Goal: Task Accomplishment & Management: Complete application form

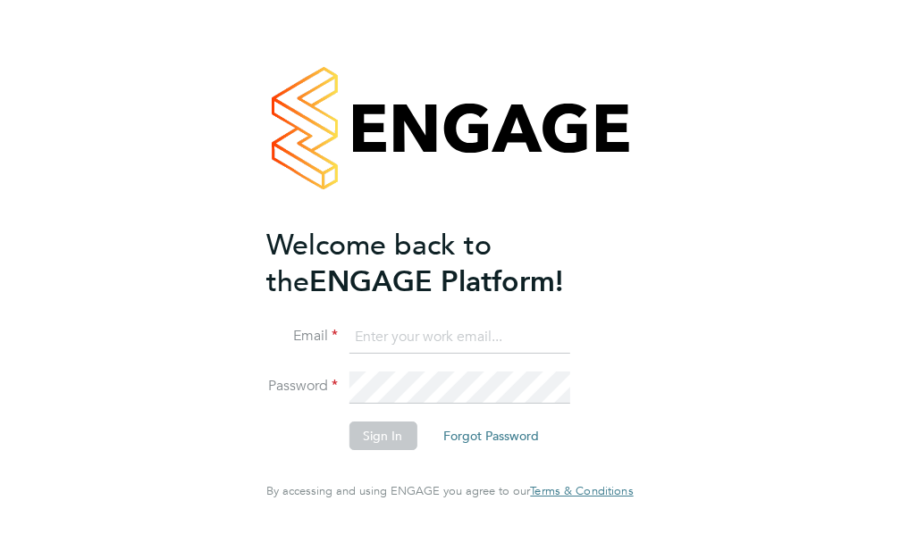
click at [385, 344] on input at bounding box center [459, 338] width 221 height 32
click at [381, 349] on input at bounding box center [459, 338] width 221 height 32
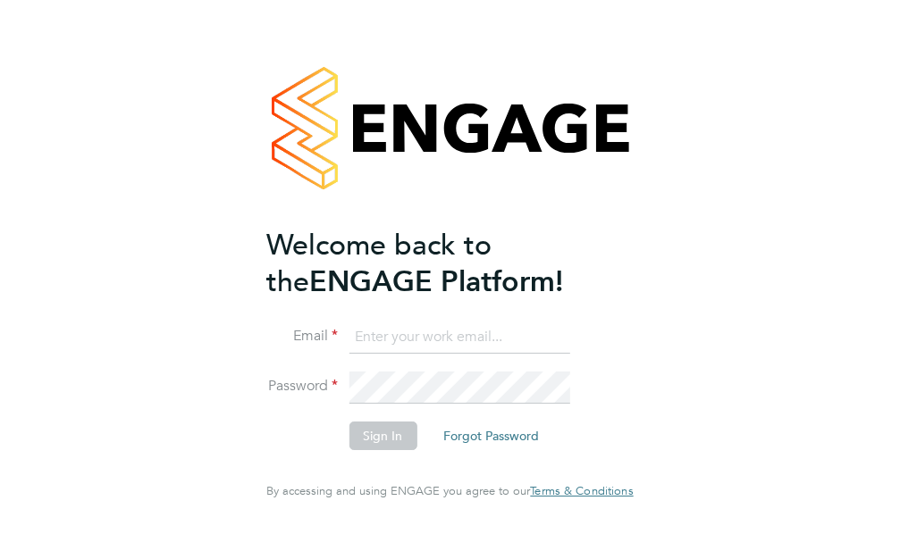
click at [381, 349] on input at bounding box center [459, 338] width 221 height 32
click at [349, 341] on input at bounding box center [459, 338] width 221 height 32
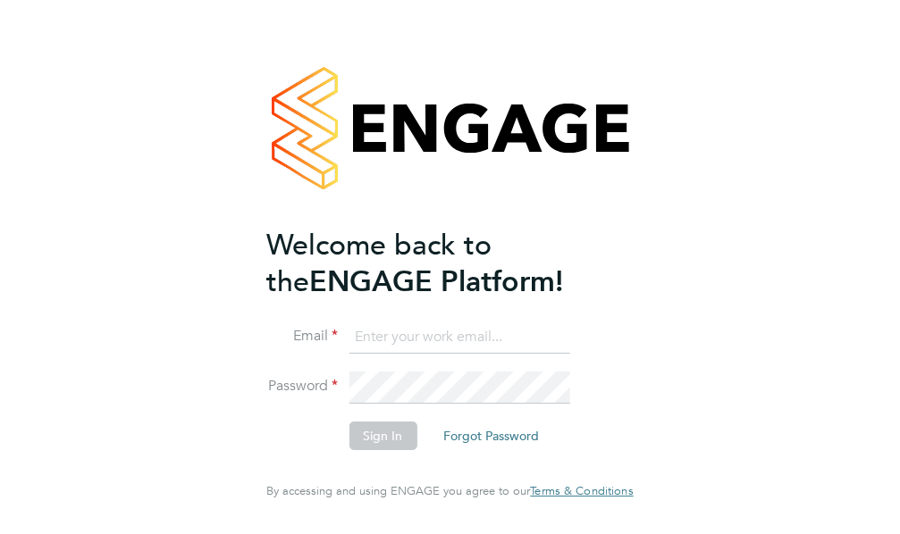
click at [349, 354] on input at bounding box center [459, 338] width 221 height 32
click at [357, 354] on input at bounding box center [459, 338] width 221 height 32
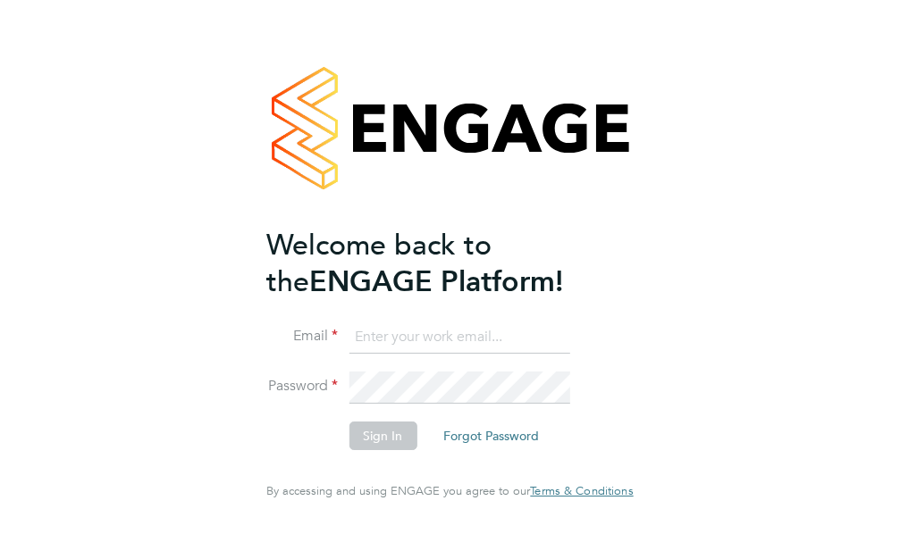
click at [357, 354] on input at bounding box center [459, 338] width 221 height 32
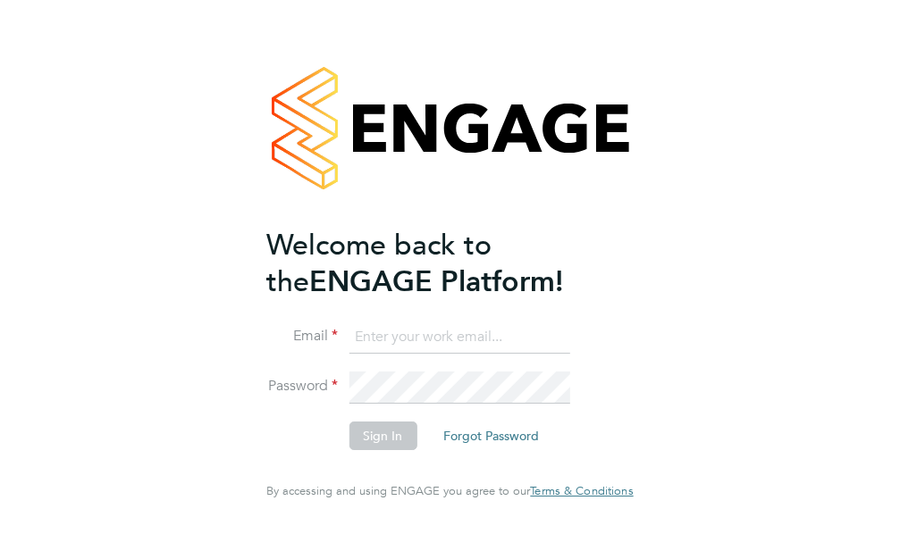
click at [374, 353] on input at bounding box center [459, 338] width 221 height 32
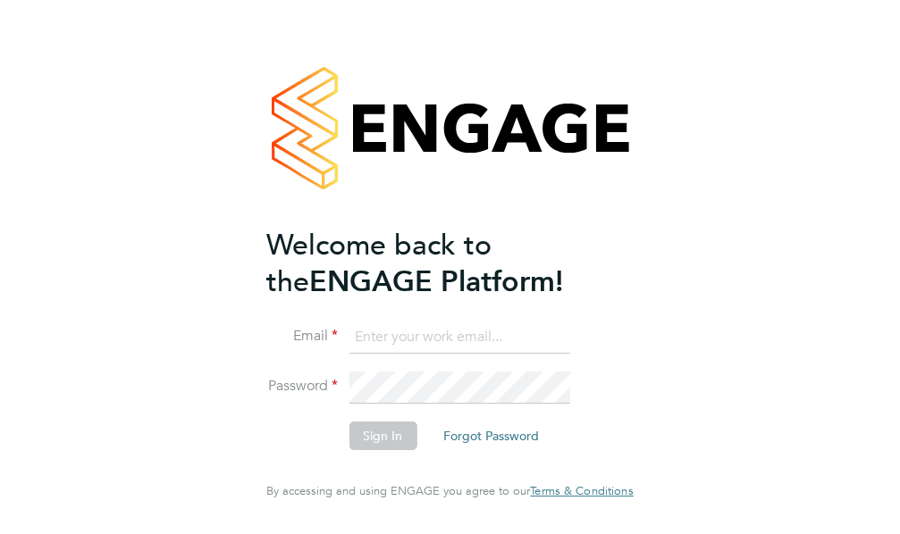
click at [374, 353] on input at bounding box center [459, 338] width 221 height 32
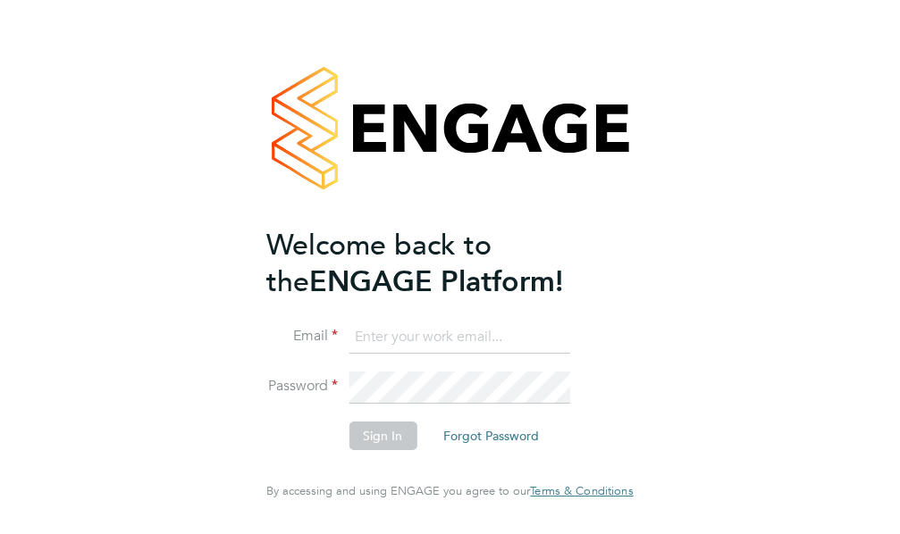
click at [374, 353] on input at bounding box center [459, 338] width 221 height 32
click at [374, 351] on input at bounding box center [459, 338] width 221 height 32
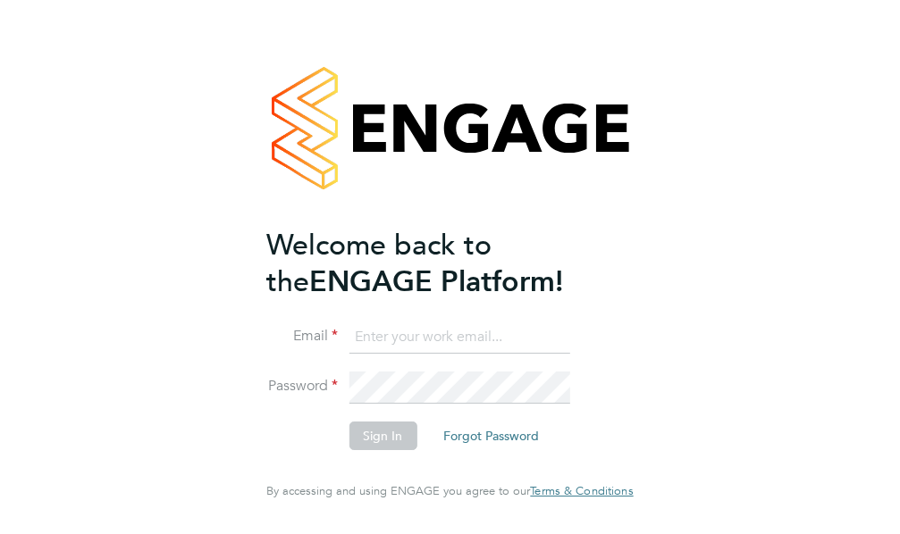
click at [375, 349] on input at bounding box center [459, 338] width 221 height 32
drag, startPoint x: 375, startPoint y: 349, endPoint x: 373, endPoint y: 362, distance: 12.8
click at [375, 353] on input at bounding box center [459, 338] width 221 height 32
click at [373, 354] on input at bounding box center [459, 338] width 221 height 32
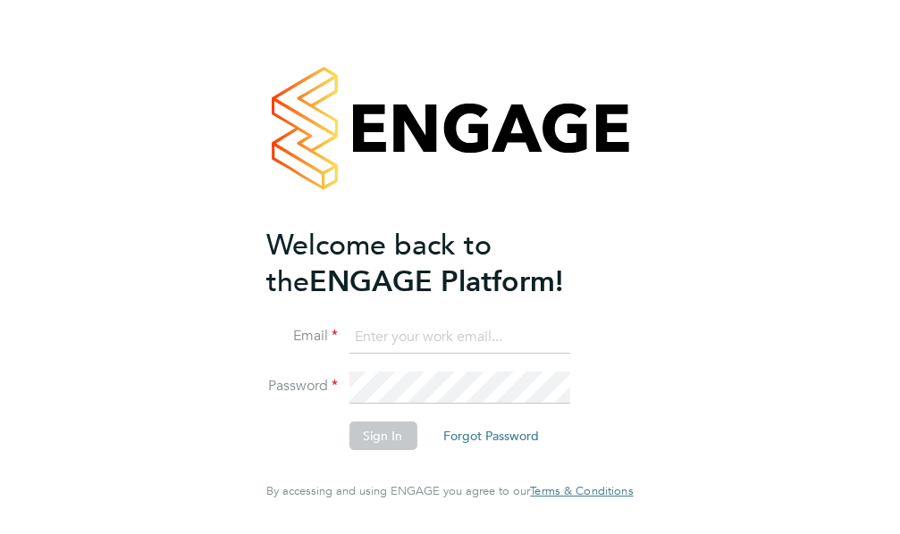
click at [373, 354] on input at bounding box center [459, 338] width 221 height 32
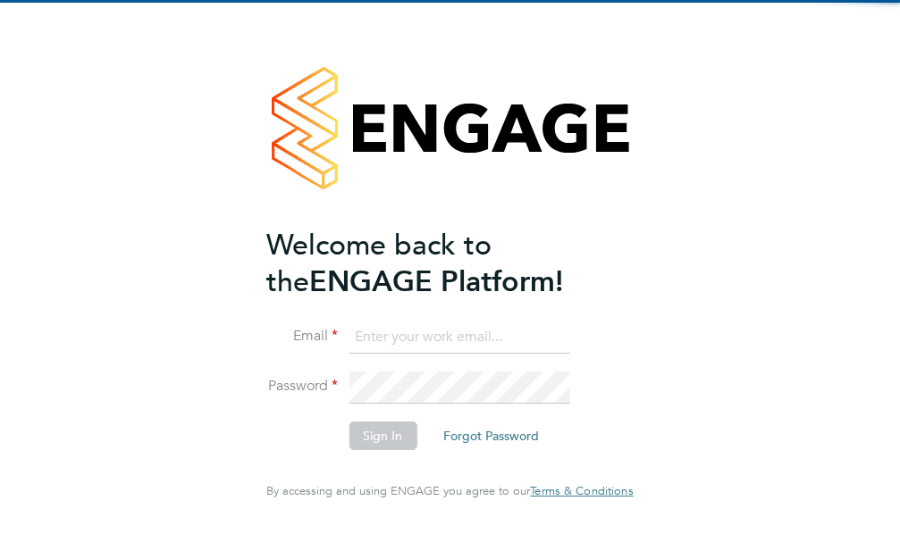
click at [384, 344] on input at bounding box center [459, 338] width 221 height 32
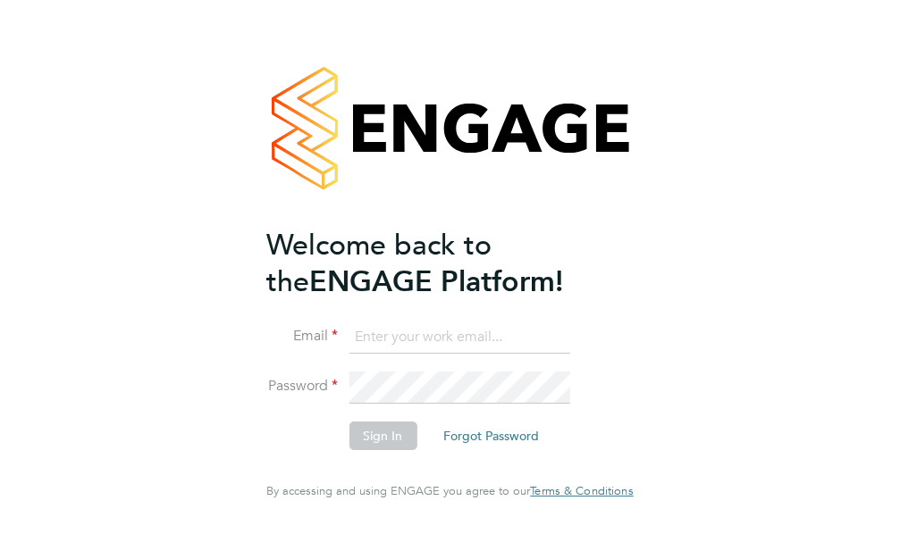
click at [384, 344] on input at bounding box center [459, 338] width 221 height 32
click at [349, 352] on input at bounding box center [459, 338] width 221 height 32
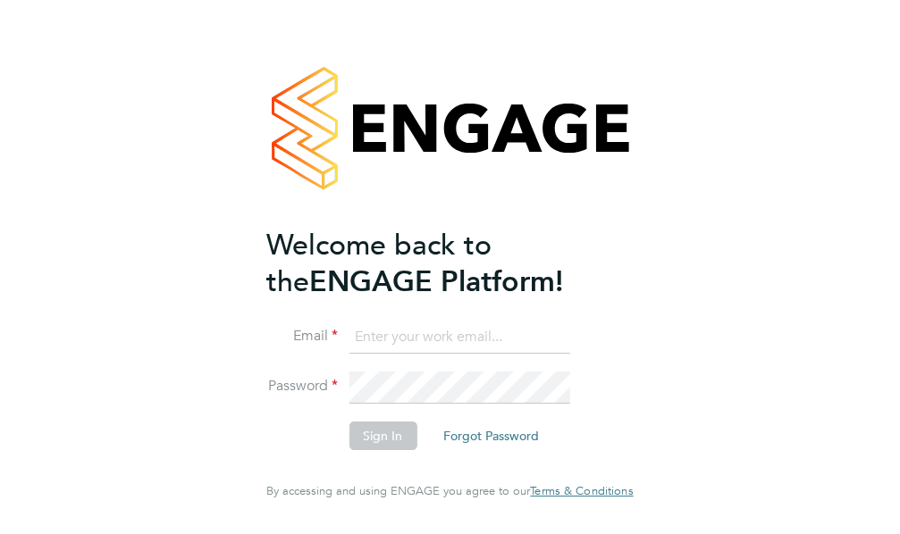
click at [349, 352] on input at bounding box center [459, 338] width 221 height 32
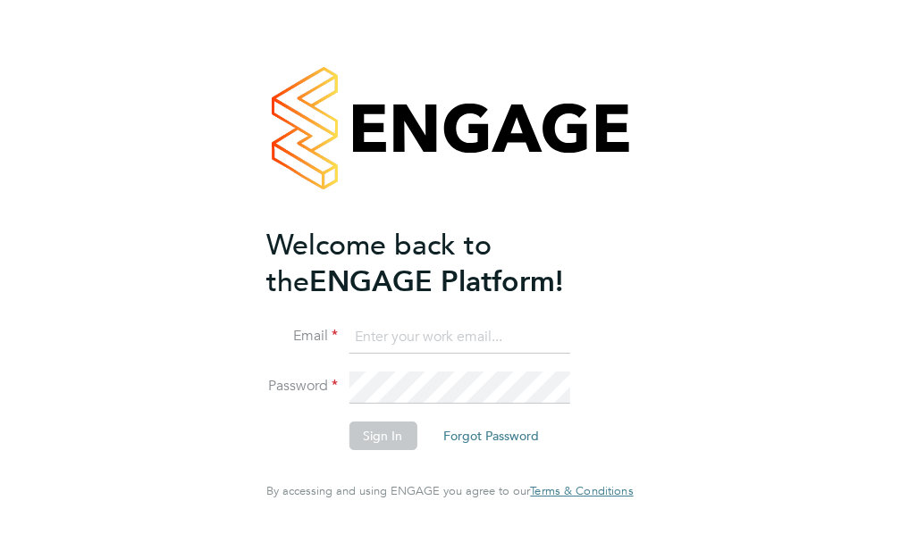
click at [349, 352] on input at bounding box center [459, 338] width 221 height 32
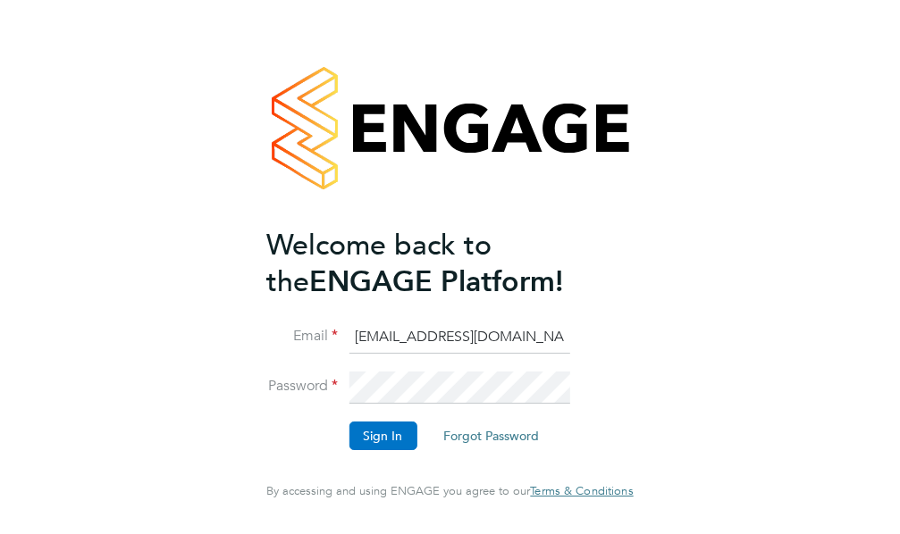
type input "avmikelis@gmail.com"
click at [360, 449] on button "Sign In" at bounding box center [383, 436] width 68 height 29
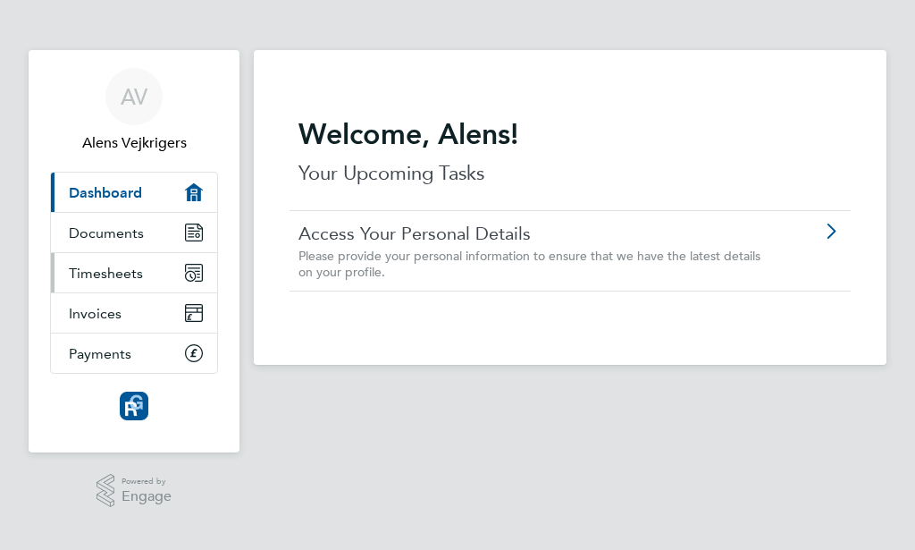
click at [118, 275] on span "Timesheets" at bounding box center [106, 273] width 74 height 17
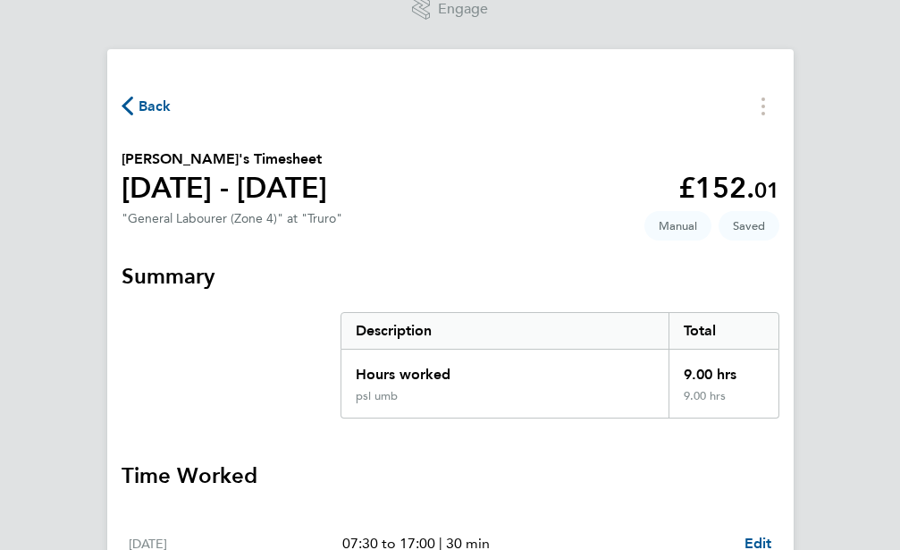
scroll to position [233, 0]
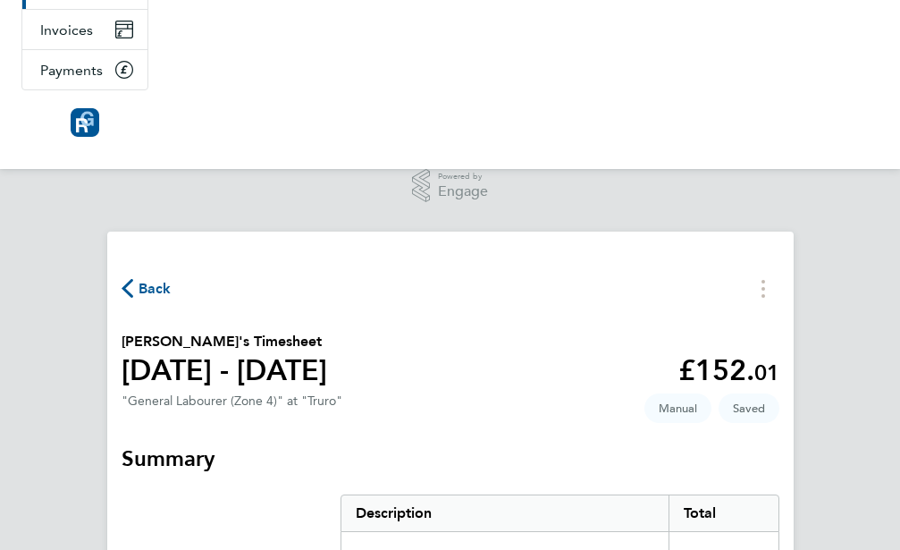
select select "30"
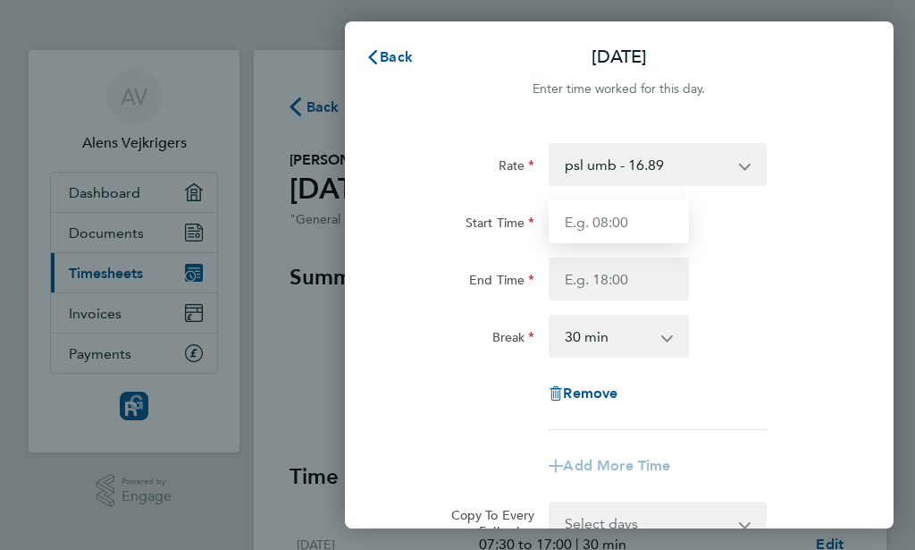
click at [614, 224] on input "Start Time" at bounding box center [619, 221] width 140 height 43
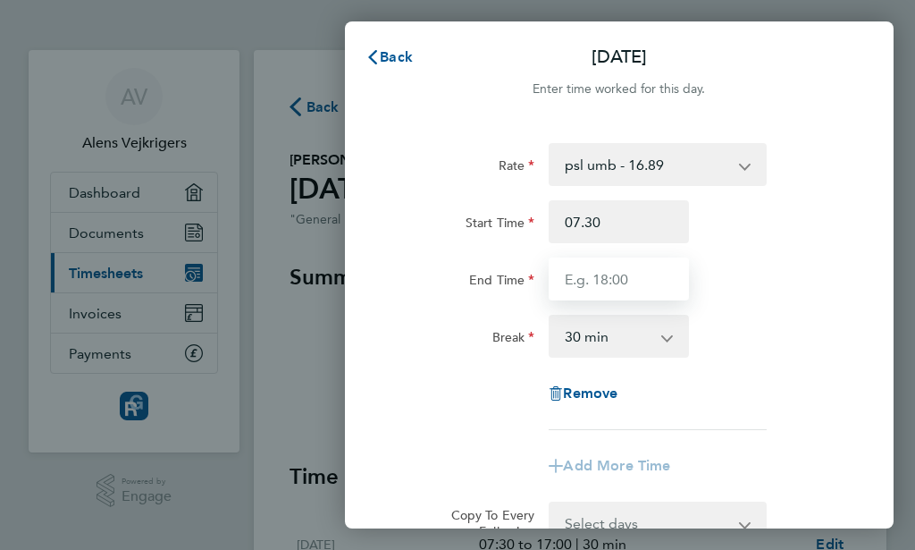
type input "07:30"
click at [600, 274] on input "End Time" at bounding box center [619, 278] width 140 height 43
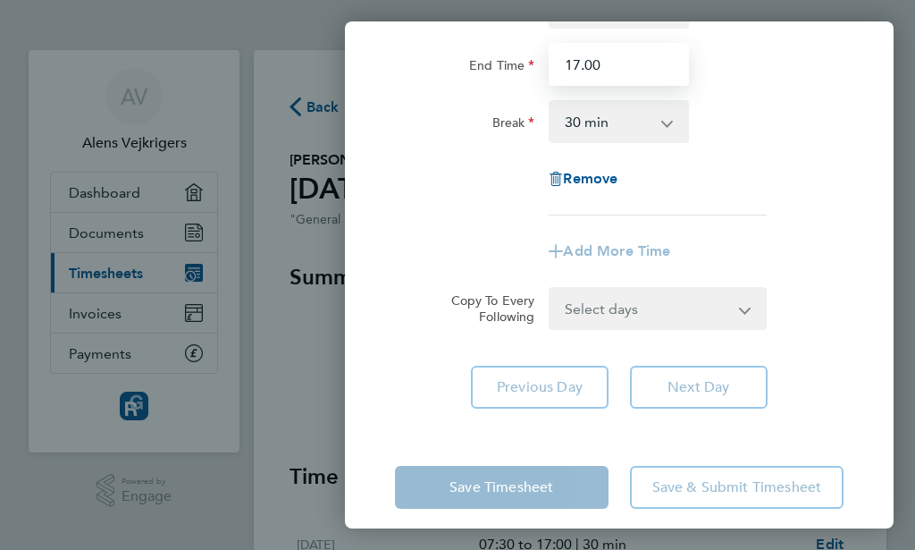
scroll to position [231, 0]
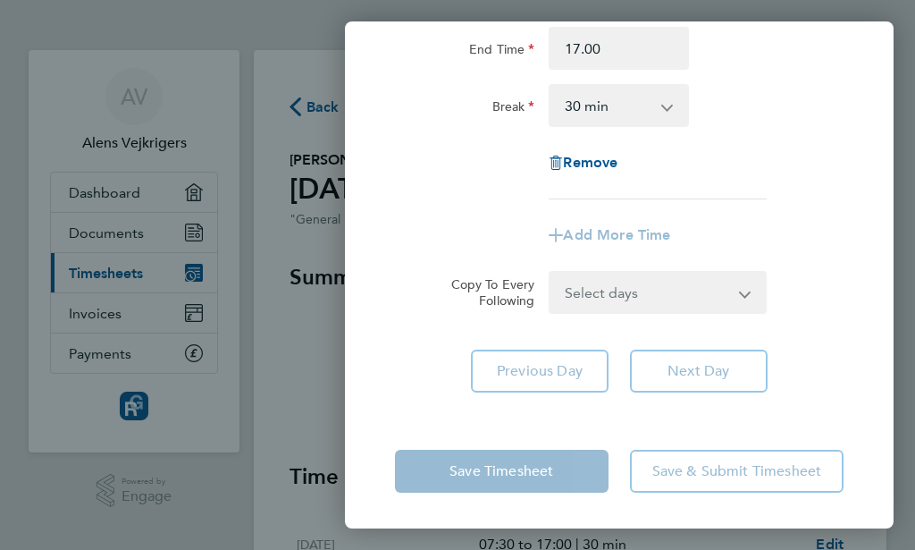
type input "17:00"
click at [785, 154] on div "Remove" at bounding box center [619, 162] width 463 height 43
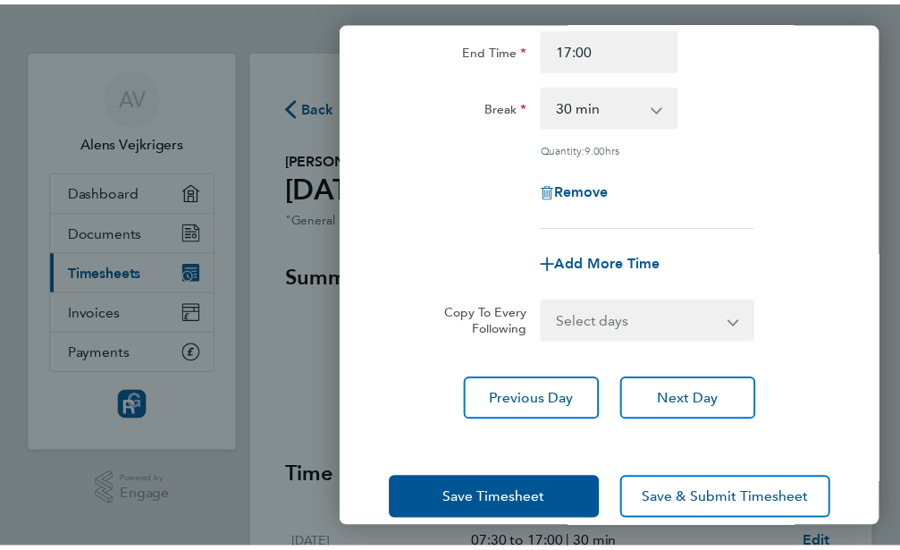
scroll to position [257, 0]
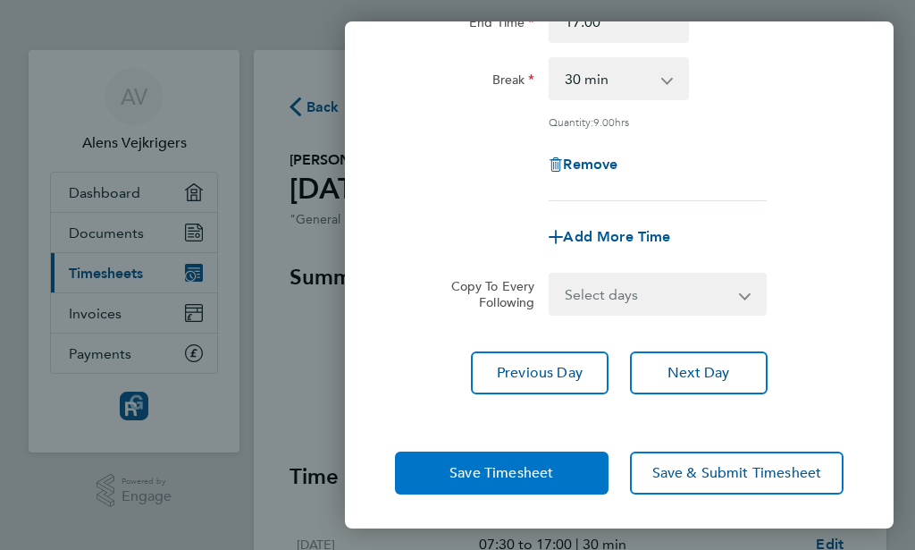
click at [496, 475] on span "Save Timesheet" at bounding box center [502, 473] width 104 height 18
